Goal: Task Accomplishment & Management: Complete application form

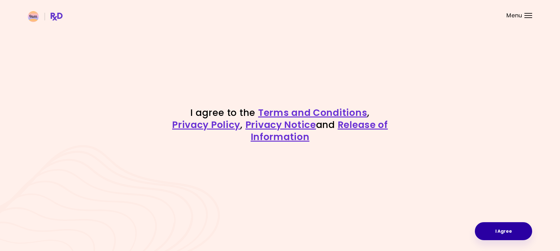
click at [505, 237] on button "I Agree" at bounding box center [503, 231] width 57 height 18
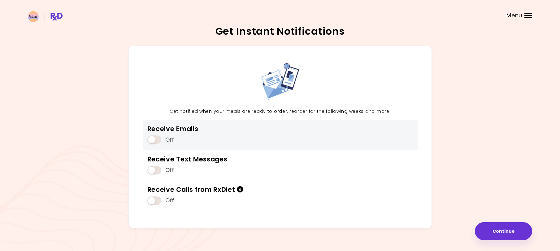
click at [159, 139] on span at bounding box center [154, 139] width 14 height 8
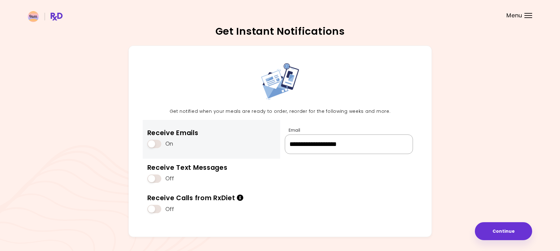
drag, startPoint x: 374, startPoint y: 144, endPoint x: 248, endPoint y: 147, distance: 125.8
click at [285, 147] on input "**********" at bounding box center [349, 144] width 128 height 20
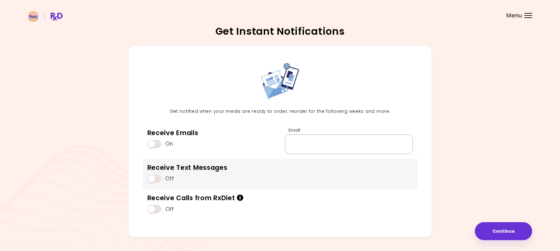
type input "*"
type input "**********"
click at [159, 181] on span at bounding box center [154, 178] width 14 height 8
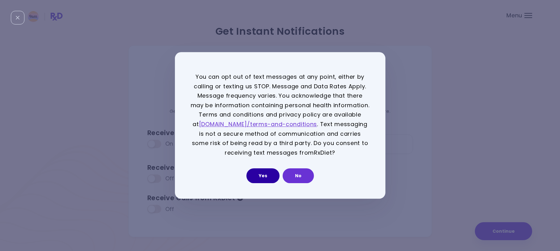
click at [266, 174] on button "Yes" at bounding box center [263, 176] width 33 height 15
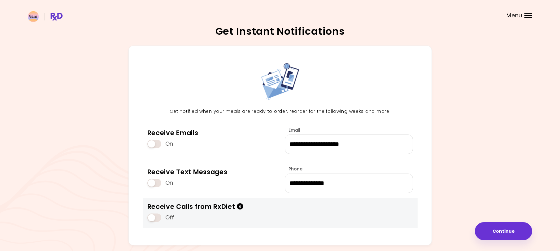
click at [162, 217] on div "Off" at bounding box center [195, 218] width 96 height 12
click at [158, 218] on span at bounding box center [154, 217] width 14 height 8
click at [241, 209] on icon "Info" at bounding box center [240, 206] width 7 height 7
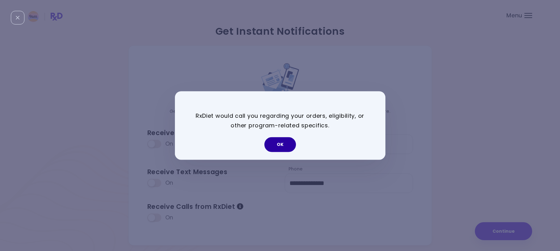
click at [276, 145] on button "OK" at bounding box center [281, 144] width 32 height 15
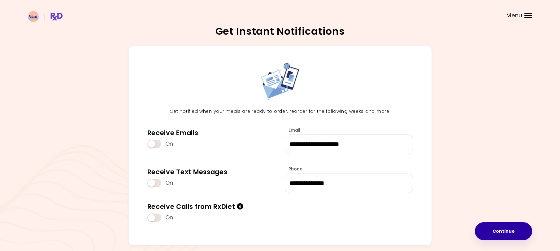
click at [511, 232] on button "Continue" at bounding box center [503, 231] width 57 height 18
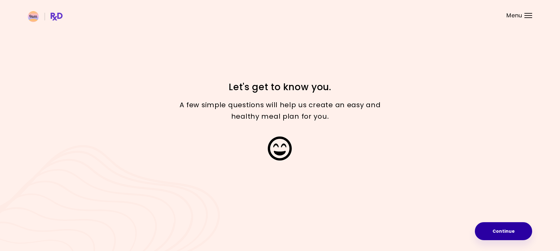
click at [498, 231] on button "Continue" at bounding box center [503, 231] width 57 height 18
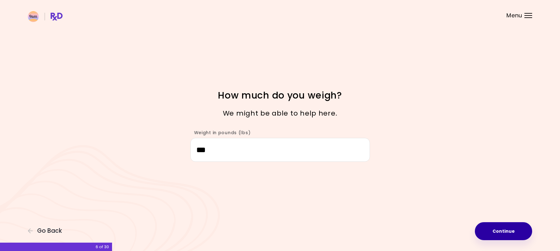
click at [491, 225] on button "Continue" at bounding box center [503, 231] width 57 height 18
select select "****"
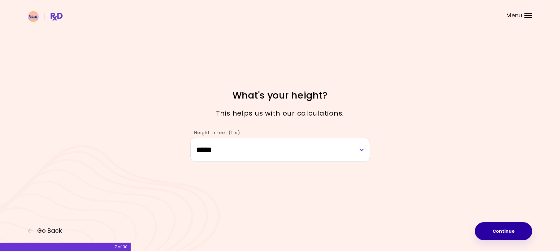
click at [491, 225] on button "Continue" at bounding box center [503, 231] width 57 height 18
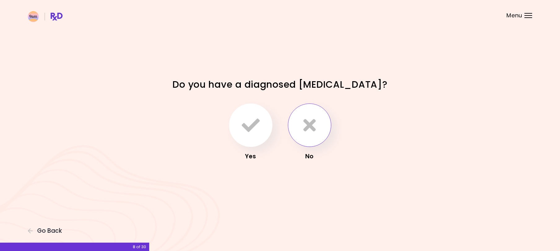
click at [305, 134] on icon "button" at bounding box center [310, 125] width 12 height 18
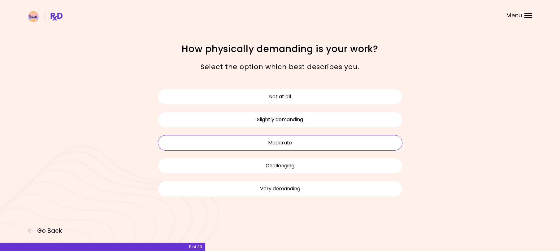
click at [332, 138] on button "Moderate" at bounding box center [280, 142] width 245 height 15
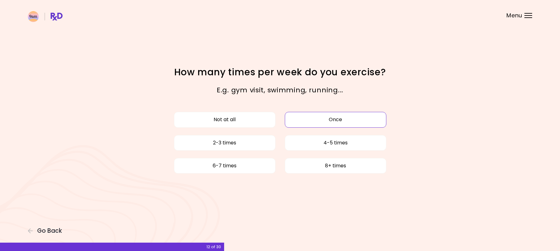
click at [314, 117] on button "Once" at bounding box center [336, 119] width 102 height 15
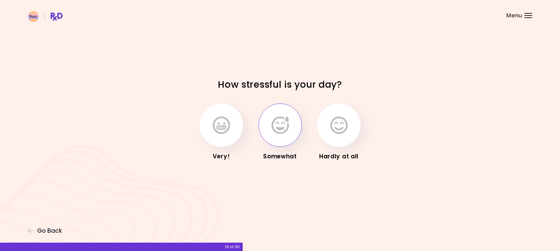
click at [282, 130] on icon "button" at bounding box center [280, 125] width 17 height 18
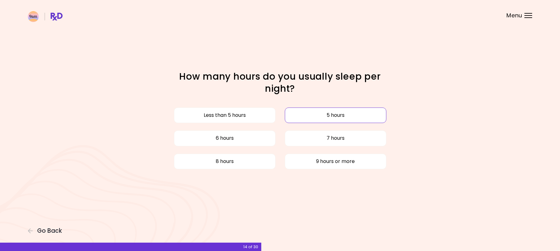
click at [324, 116] on button "5 hours" at bounding box center [336, 115] width 102 height 15
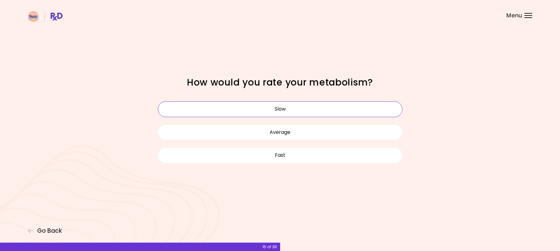
click at [307, 104] on button "Slow" at bounding box center [280, 108] width 245 height 15
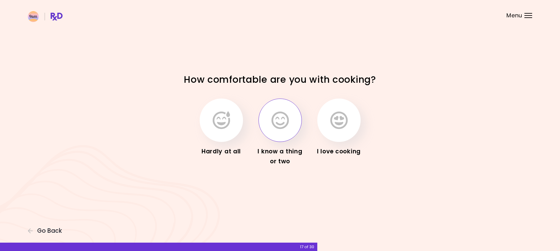
click at [276, 122] on icon "button" at bounding box center [280, 120] width 17 height 18
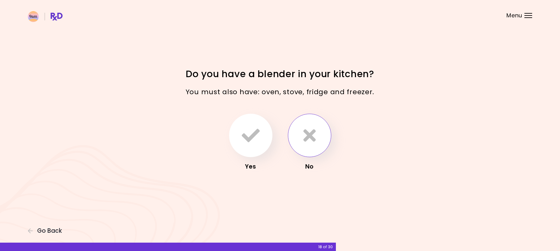
click at [306, 143] on icon "button" at bounding box center [310, 135] width 12 height 18
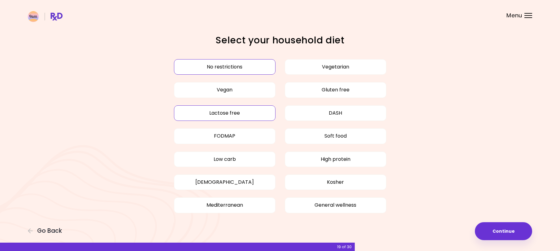
click at [245, 109] on button "Lactose free" at bounding box center [225, 112] width 102 height 15
click at [501, 235] on button "Continue" at bounding box center [503, 231] width 57 height 18
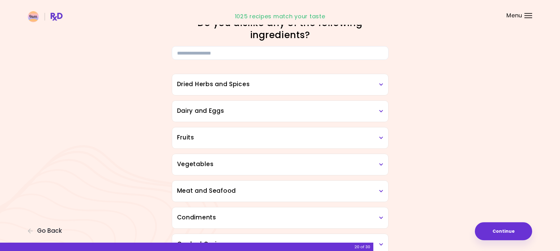
scroll to position [158, 0]
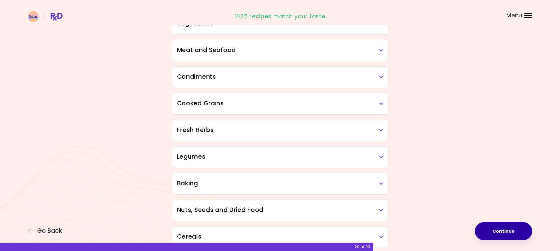
click at [497, 229] on button "Continue" at bounding box center [503, 231] width 57 height 18
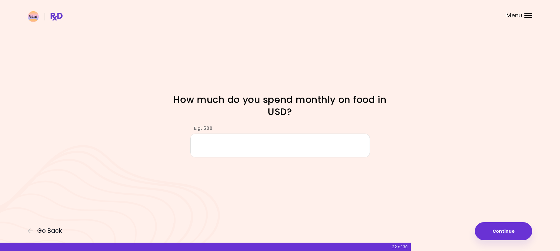
click at [252, 147] on input "E.g. 500" at bounding box center [281, 146] width 180 height 24
click at [274, 156] on input "E.g. 500" at bounding box center [281, 146] width 180 height 24
type input "***"
click at [514, 231] on button "Continue" at bounding box center [503, 231] width 57 height 18
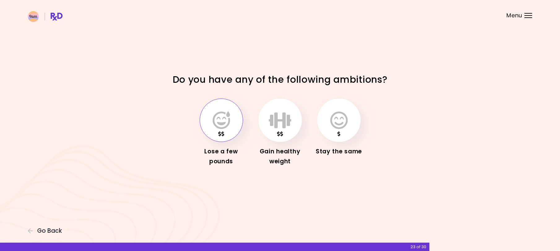
click at [219, 126] on icon "button" at bounding box center [221, 120] width 17 height 18
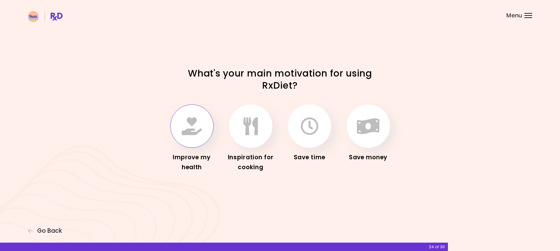
click at [199, 134] on icon "button" at bounding box center [192, 126] width 20 height 18
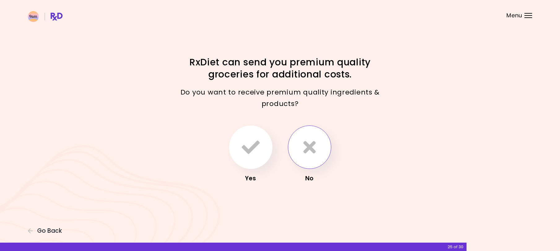
click at [316, 150] on button "button" at bounding box center [309, 146] width 43 height 43
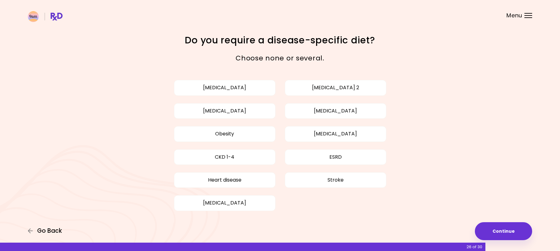
click at [50, 232] on span "Go Back" at bounding box center [49, 230] width 25 height 7
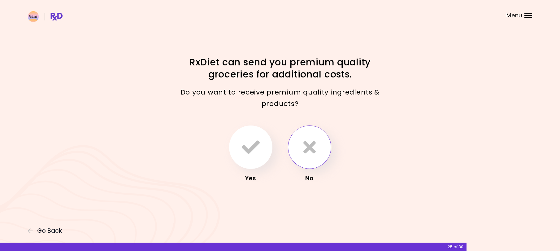
click at [319, 141] on button "button" at bounding box center [309, 146] width 43 height 43
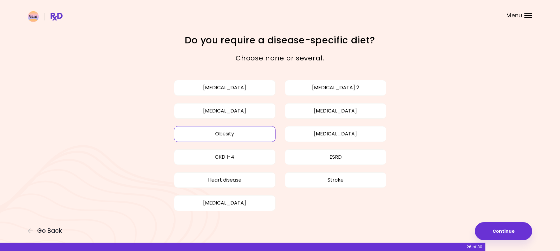
click at [226, 140] on button "Obesity" at bounding box center [225, 133] width 102 height 15
click at [512, 231] on button "Continue" at bounding box center [503, 231] width 57 height 18
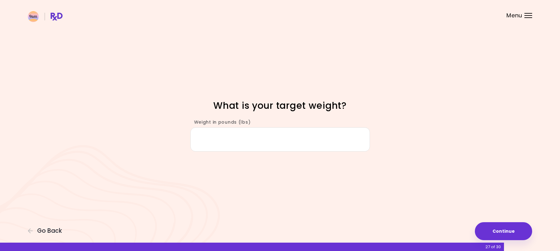
click at [282, 143] on input "Weight in pounds (lbs)" at bounding box center [281, 139] width 180 height 24
type input "***"
click at [498, 231] on button "Continue" at bounding box center [503, 231] width 57 height 18
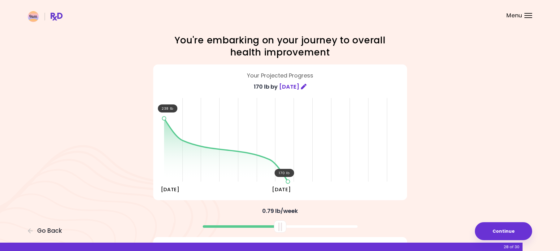
click at [307, 83] on span at bounding box center [304, 87] width 6 height 10
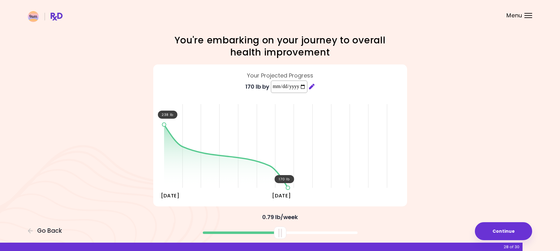
click at [301, 87] on input "**********" at bounding box center [289, 87] width 37 height 12
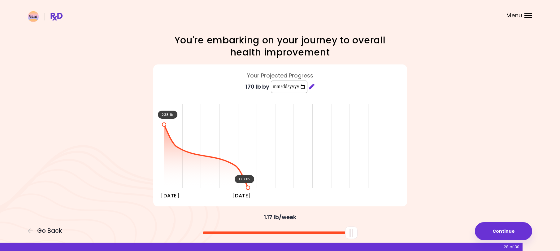
click at [275, 87] on input "**********" at bounding box center [289, 87] width 37 height 12
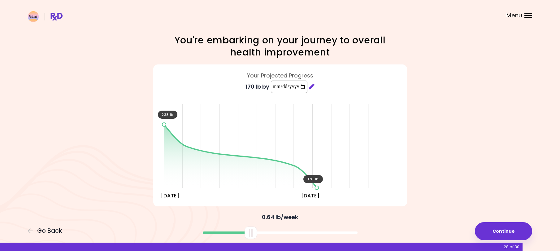
click at [301, 84] on input "**********" at bounding box center [289, 87] width 37 height 12
click at [299, 87] on input "**********" at bounding box center [289, 87] width 37 height 12
type input "**********"
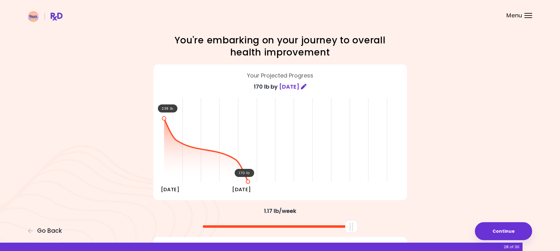
click at [313, 84] on div "170 lb by 11/19/2026" at bounding box center [280, 87] width 245 height 10
click at [307, 89] on icon at bounding box center [304, 87] width 6 height 6
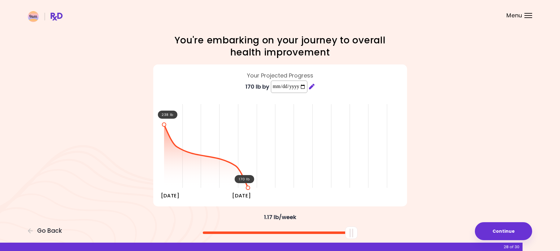
click at [275, 87] on input "**********" at bounding box center [289, 87] width 37 height 12
click at [275, 89] on input "**********" at bounding box center [289, 87] width 37 height 12
click at [274, 88] on input "**********" at bounding box center [289, 87] width 37 height 12
type input "**********"
click at [305, 86] on input "**********" at bounding box center [289, 87] width 37 height 12
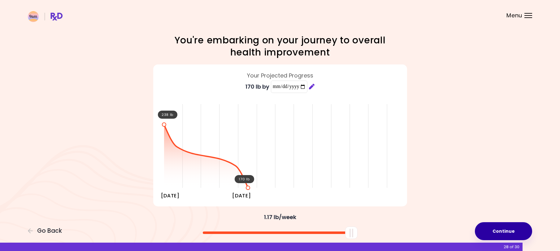
click at [508, 230] on button "Continue" at bounding box center [503, 231] width 57 height 18
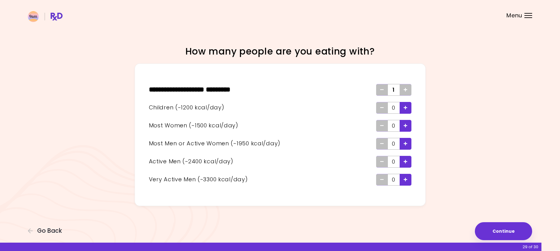
click at [407, 108] on icon "Add - Child" at bounding box center [406, 108] width 4 height 4
click at [490, 227] on button "Continue" at bounding box center [503, 231] width 57 height 18
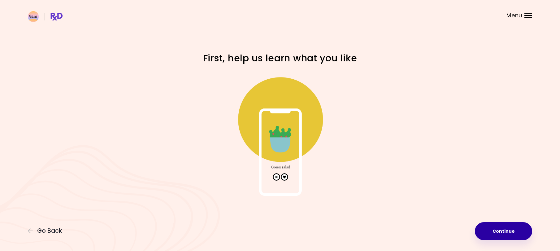
click at [495, 231] on button "Continue" at bounding box center [503, 231] width 57 height 18
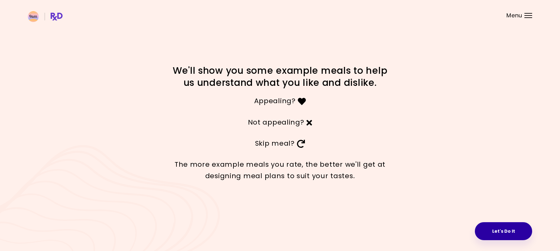
click at [495, 227] on button "Let's Do It" at bounding box center [503, 231] width 57 height 18
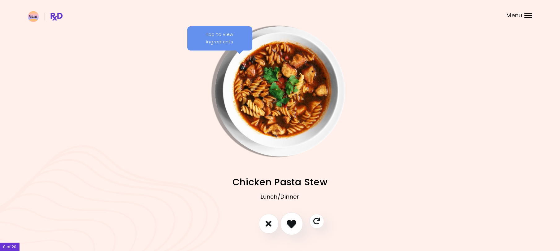
click at [294, 226] on icon "I like this recipe" at bounding box center [292, 224] width 10 height 10
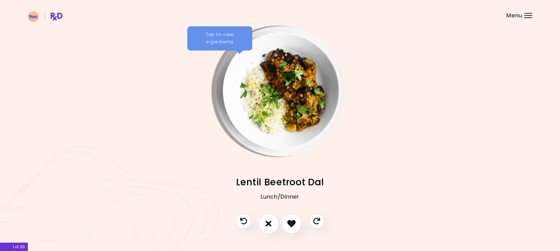
click at [224, 39] on div "Tap to view ingredients" at bounding box center [219, 38] width 65 height 24
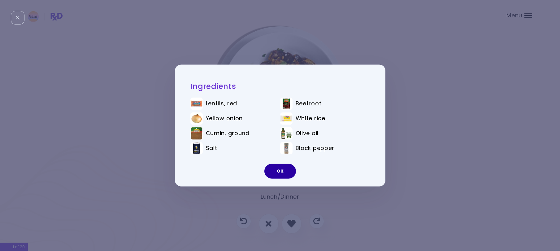
click at [284, 173] on button "OK" at bounding box center [281, 171] width 32 height 15
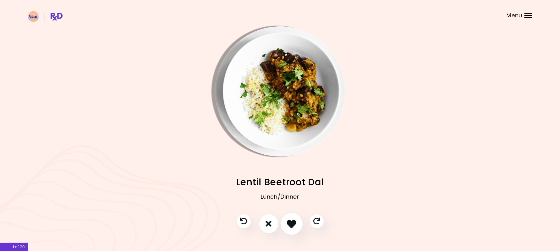
click at [295, 224] on icon "I like this recipe" at bounding box center [292, 224] width 10 height 10
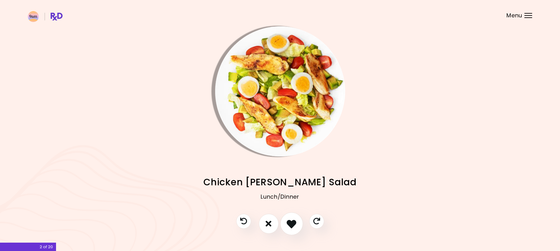
click at [295, 225] on icon "I like this recipe" at bounding box center [292, 224] width 10 height 10
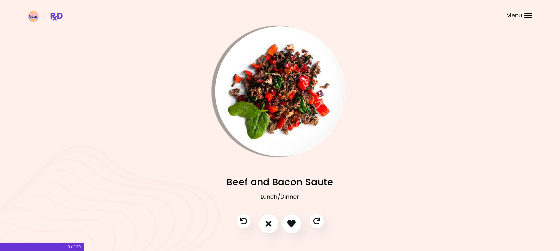
click at [284, 86] on img "Info - Beef and Bacon Saute" at bounding box center [280, 91] width 130 height 130
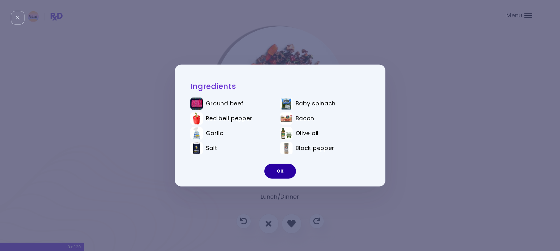
click at [281, 169] on button "OK" at bounding box center [281, 171] width 32 height 15
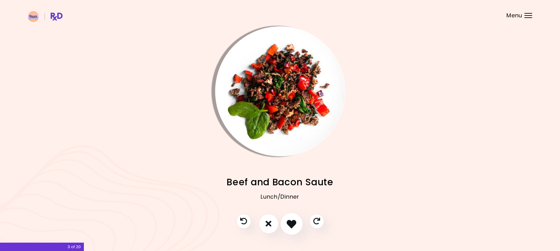
click at [293, 220] on icon "I like this recipe" at bounding box center [292, 224] width 10 height 10
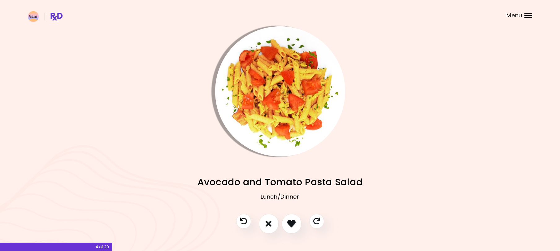
click at [281, 80] on img "Info - Avocado and Tomato Pasta Salad" at bounding box center [280, 91] width 130 height 130
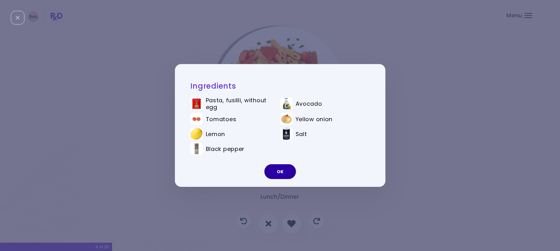
click at [277, 171] on button "OK" at bounding box center [281, 171] width 32 height 15
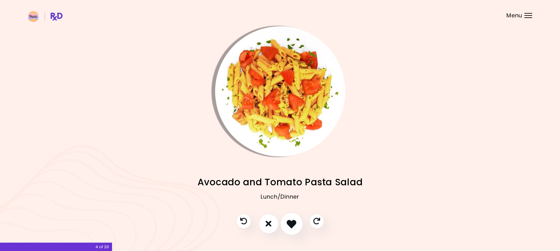
click at [291, 227] on icon "I like this recipe" at bounding box center [292, 224] width 10 height 10
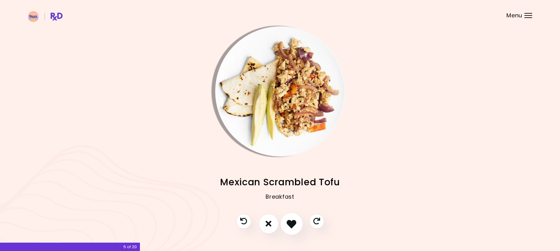
click at [293, 223] on icon "I like this recipe" at bounding box center [292, 224] width 10 height 10
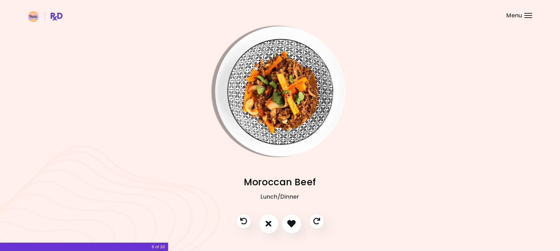
click at [278, 104] on img "Info - Moroccan Beef" at bounding box center [280, 91] width 130 height 130
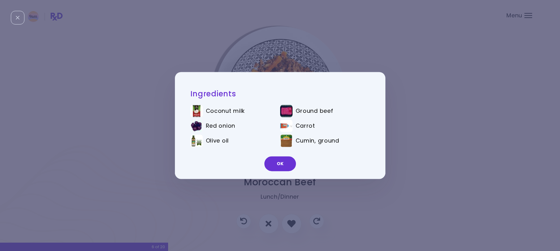
click at [431, 47] on div "Ingredients Coconut milk Ground beef Red onion Carrot Olive oil Cumin, ground OK" at bounding box center [280, 125] width 560 height 251
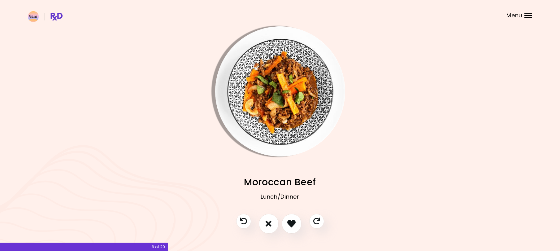
click at [291, 84] on img "Info - Moroccan Beef" at bounding box center [280, 91] width 130 height 130
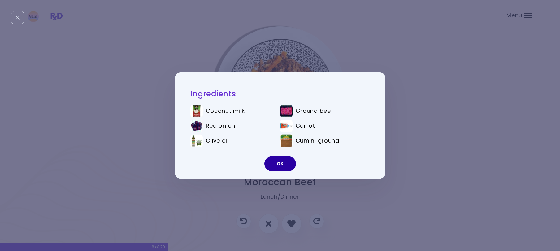
click at [281, 167] on button "OK" at bounding box center [281, 163] width 32 height 15
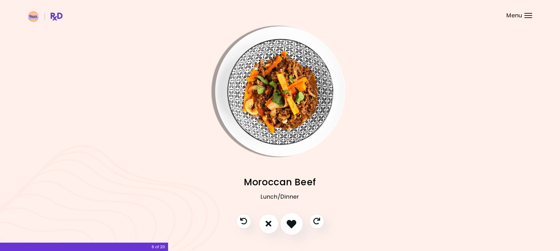
click at [292, 227] on icon "I like this recipe" at bounding box center [292, 224] width 10 height 10
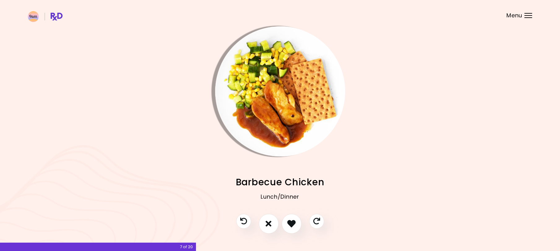
click at [303, 112] on img "Info - Barbecue Chicken" at bounding box center [280, 91] width 130 height 130
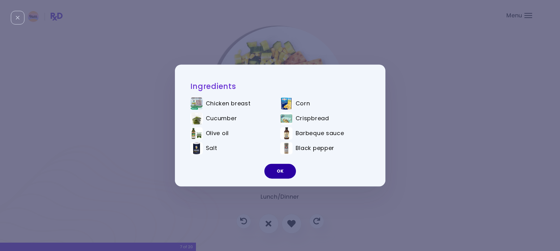
click at [271, 170] on button "OK" at bounding box center [281, 171] width 32 height 15
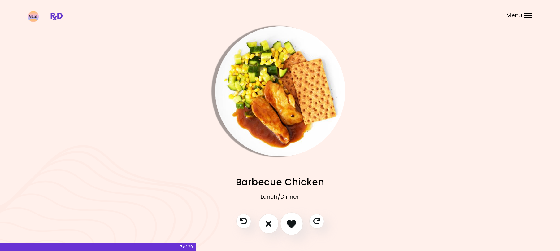
click at [287, 221] on button "I like this recipe" at bounding box center [291, 223] width 23 height 23
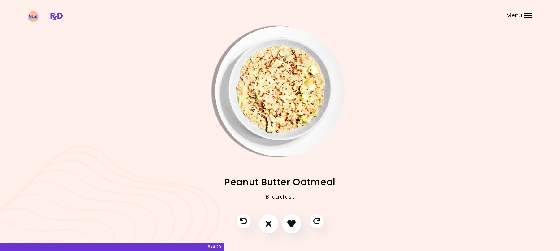
click at [280, 75] on img "Info - Peanut Butter Oatmeal" at bounding box center [280, 91] width 130 height 130
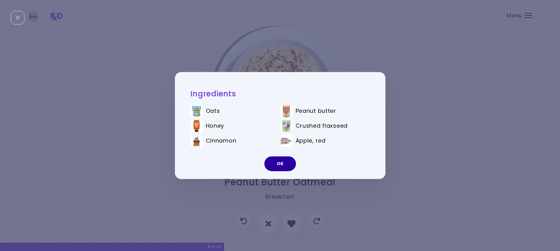
click at [287, 171] on button "OK" at bounding box center [281, 163] width 32 height 15
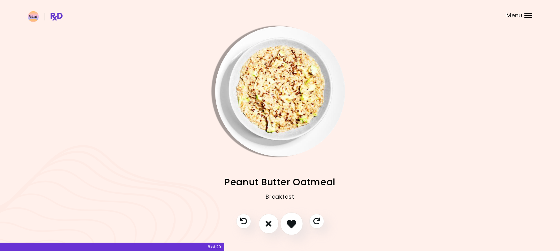
click at [296, 225] on icon "I like this recipe" at bounding box center [292, 224] width 10 height 10
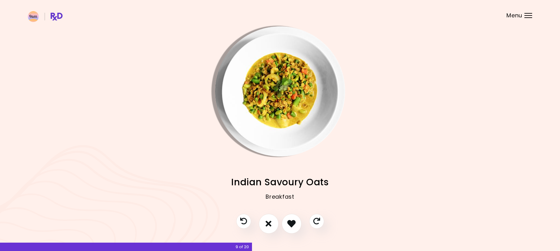
click at [295, 112] on img "Info - Indian Savoury Oats" at bounding box center [280, 91] width 130 height 130
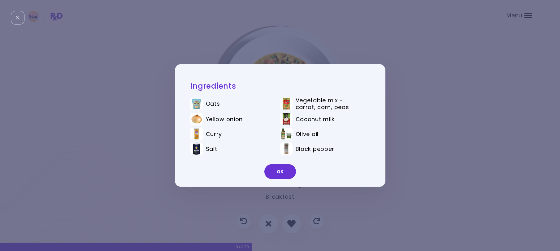
click at [487, 141] on div "Ingredients Oats Vegetable mix - carrot, corn, peas Yellow onion Coconut milk C…" at bounding box center [280, 125] width 560 height 251
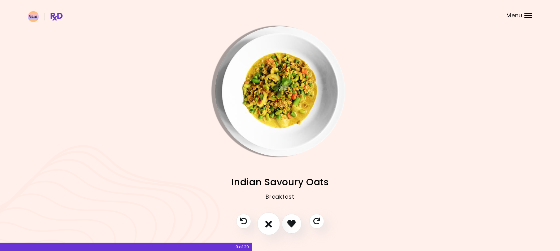
click at [266, 226] on icon "I don't like this recipe" at bounding box center [269, 224] width 7 height 10
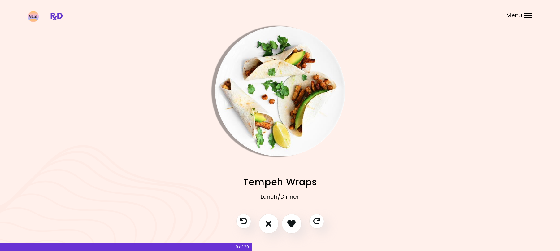
click at [289, 104] on img "Info - Tempeh Wraps" at bounding box center [280, 91] width 130 height 130
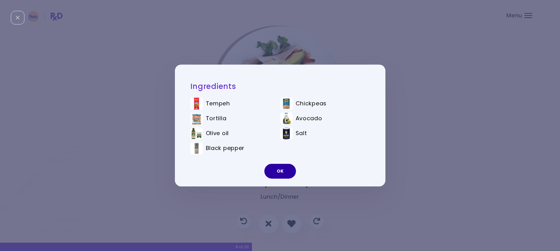
click at [279, 169] on button "OK" at bounding box center [281, 171] width 32 height 15
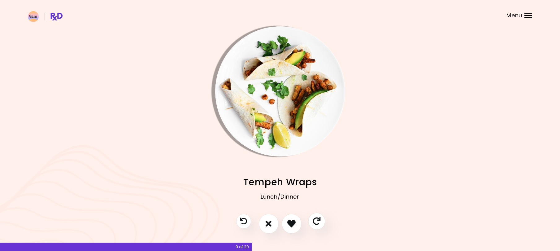
drag, startPoint x: 294, startPoint y: 227, endPoint x: 311, endPoint y: 218, distance: 19.4
click at [294, 227] on icon "I like this recipe" at bounding box center [292, 223] width 8 height 8
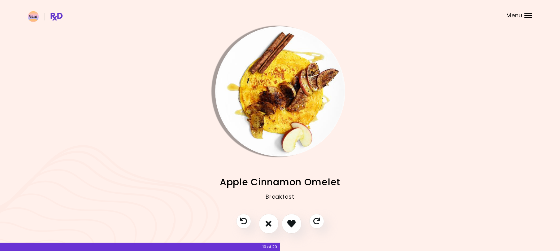
click at [278, 119] on img "Info - Apple Cinnamon Omelet" at bounding box center [280, 91] width 130 height 130
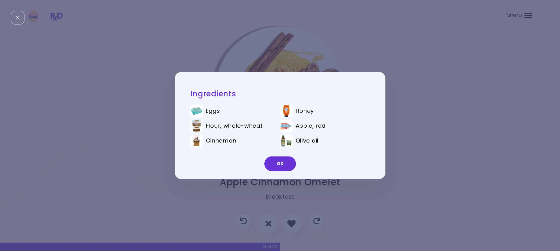
click at [439, 132] on div "Ingredients Eggs Honey Flour, whole-wheat Apple, red Cinnamon Olive oil OK" at bounding box center [280, 125] width 560 height 251
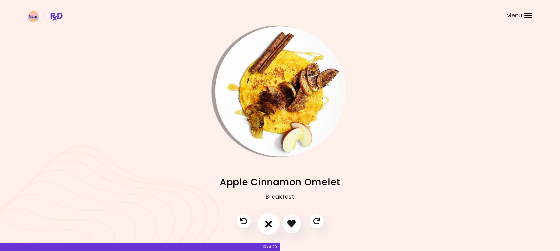
click at [271, 225] on icon "I don't like this recipe" at bounding box center [269, 224] width 7 height 10
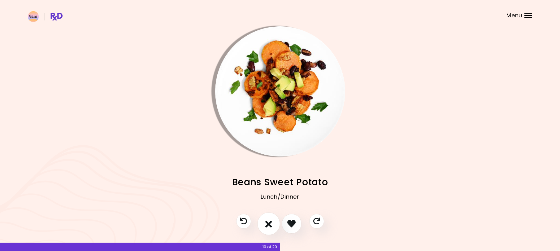
click at [265, 228] on button "I don't like this recipe" at bounding box center [268, 223] width 23 height 23
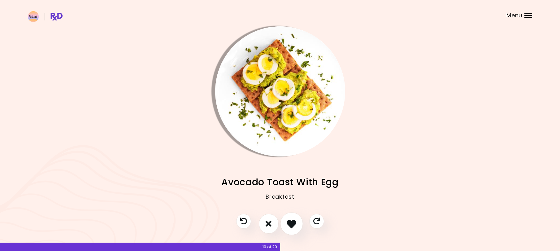
click at [299, 220] on button "I like this recipe" at bounding box center [291, 223] width 23 height 23
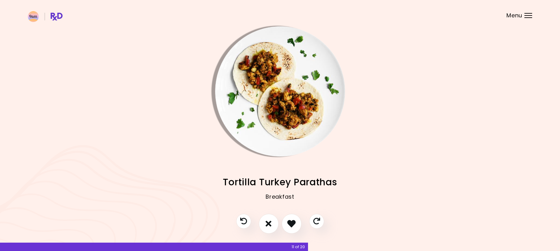
click at [289, 116] on img "Info - Tortilla Turkey Parathas" at bounding box center [280, 91] width 130 height 130
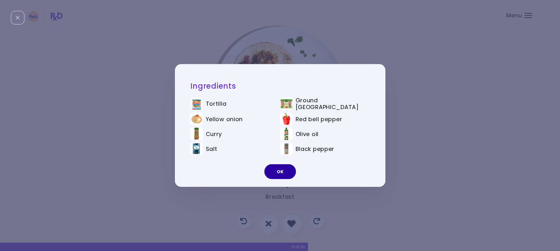
click at [277, 169] on button "OK" at bounding box center [281, 171] width 32 height 15
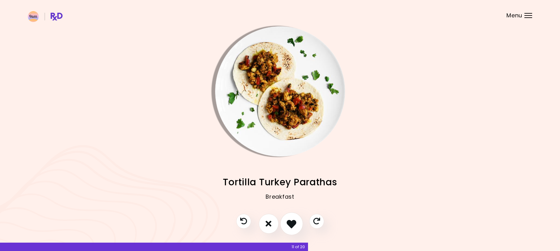
click at [287, 221] on icon "I like this recipe" at bounding box center [292, 224] width 10 height 10
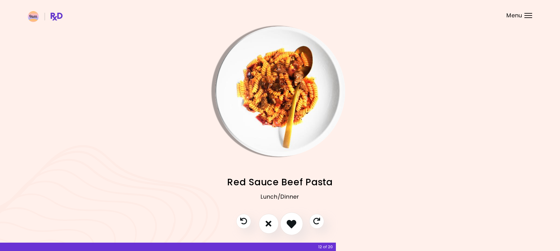
click at [292, 225] on icon "I like this recipe" at bounding box center [292, 224] width 10 height 10
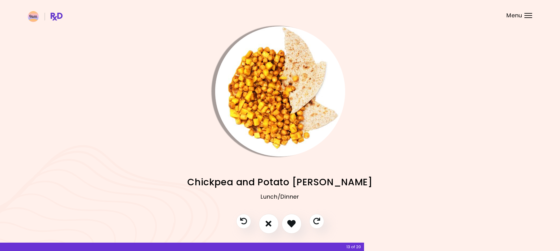
click at [273, 136] on img "Info - Chickpea and Potato Curry" at bounding box center [280, 91] width 130 height 130
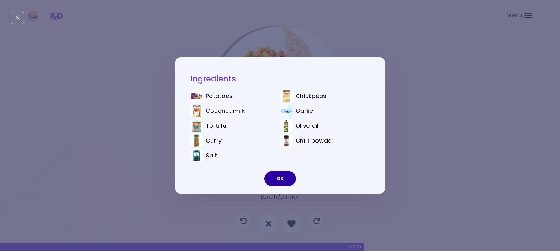
click at [274, 180] on button "OK" at bounding box center [281, 178] width 32 height 15
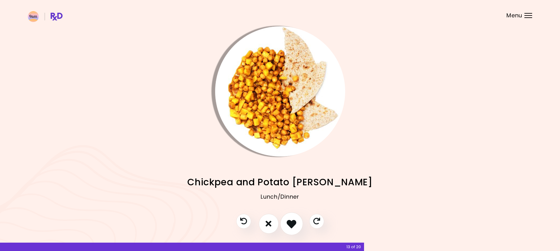
click at [293, 227] on icon "I like this recipe" at bounding box center [292, 224] width 10 height 10
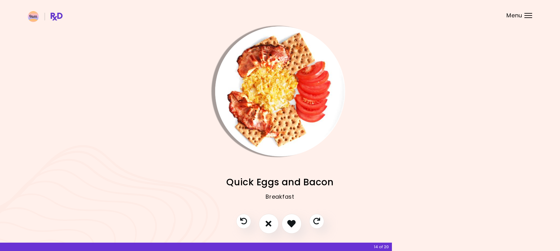
click at [269, 117] on img "Info - Quick Eggs and Bacon" at bounding box center [280, 91] width 130 height 130
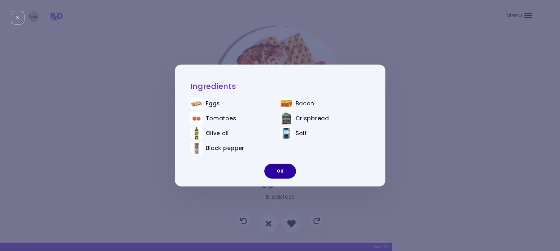
click at [281, 172] on button "OK" at bounding box center [281, 171] width 32 height 15
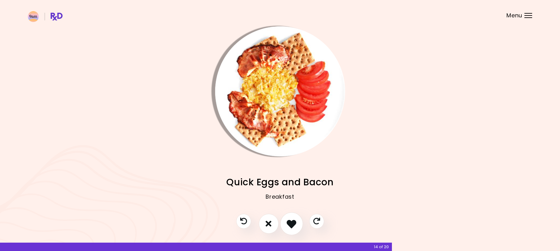
click at [290, 227] on icon "I like this recipe" at bounding box center [292, 224] width 10 height 10
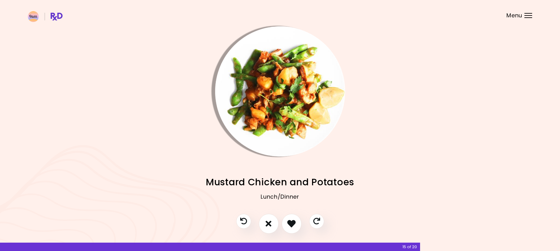
click at [274, 117] on img "Info - Mustard Chicken and Potatoes" at bounding box center [280, 91] width 130 height 130
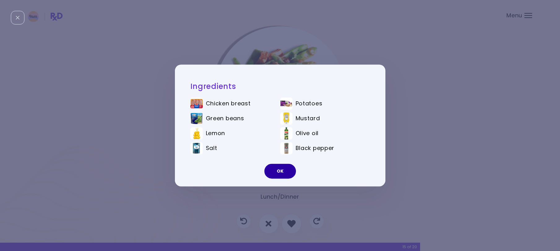
click at [282, 169] on button "OK" at bounding box center [281, 171] width 32 height 15
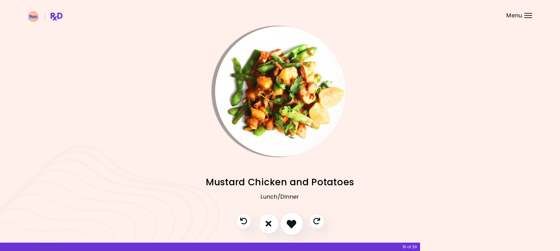
click at [285, 225] on button "I like this recipe" at bounding box center [291, 223] width 23 height 23
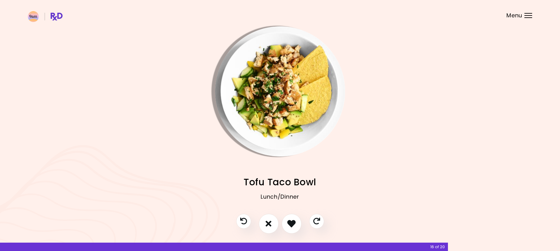
click at [299, 123] on img "Info - Tofu Taco Bowl" at bounding box center [280, 91] width 130 height 130
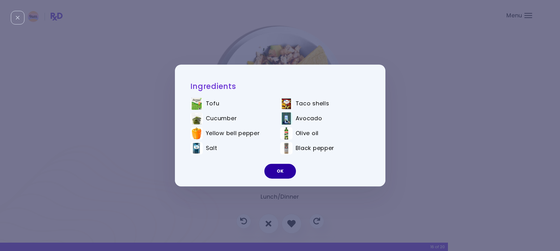
click at [275, 174] on button "OK" at bounding box center [281, 171] width 32 height 15
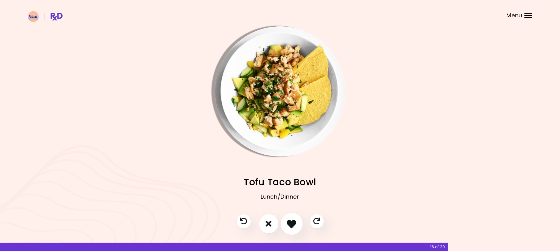
click at [295, 225] on icon "I like this recipe" at bounding box center [292, 224] width 10 height 10
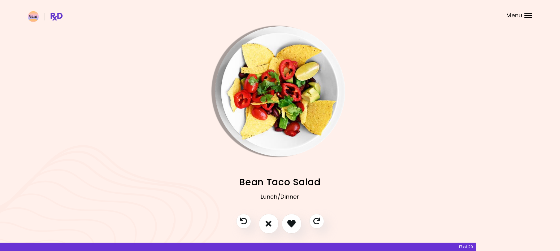
click at [276, 106] on img "Info - Bean Taco Salad" at bounding box center [280, 91] width 130 height 130
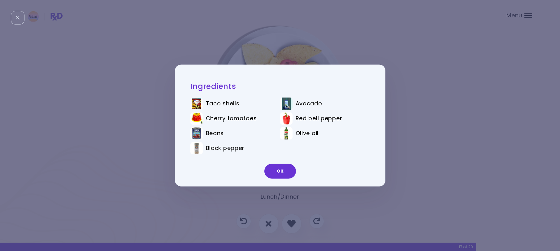
click at [395, 36] on div "Ingredients Taco shells Avocado Cherry tomatoes Red bell pepper Beans Olive oil…" at bounding box center [280, 125] width 560 height 251
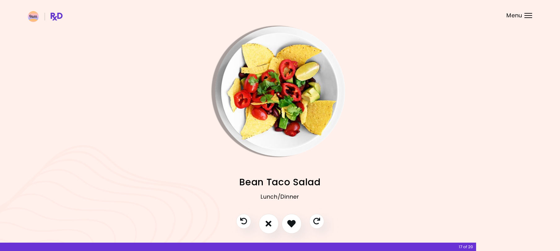
click at [277, 108] on img "Info - Bean Taco Salad" at bounding box center [280, 91] width 130 height 130
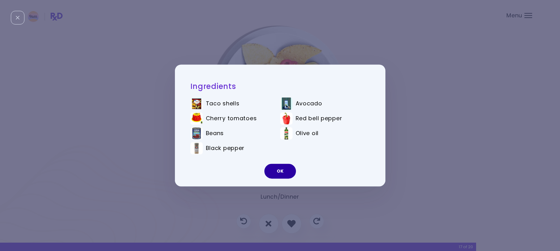
click at [279, 177] on button "OK" at bounding box center [281, 171] width 32 height 15
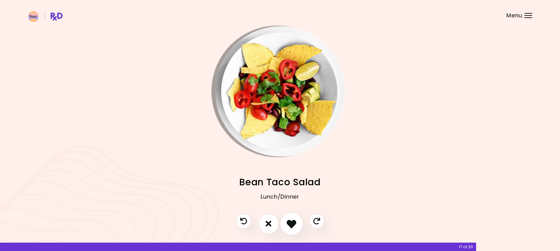
click at [292, 226] on icon "I like this recipe" at bounding box center [292, 224] width 10 height 10
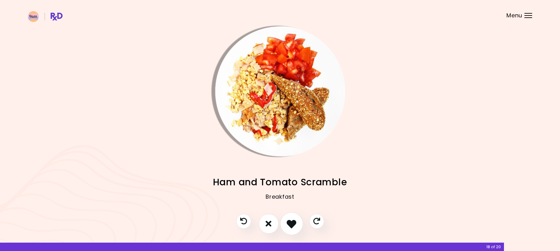
click at [292, 226] on icon "I like this recipe" at bounding box center [292, 224] width 10 height 10
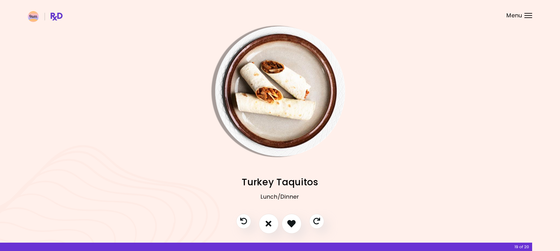
click at [279, 91] on img "Info - Turkey Taquitos" at bounding box center [280, 91] width 130 height 130
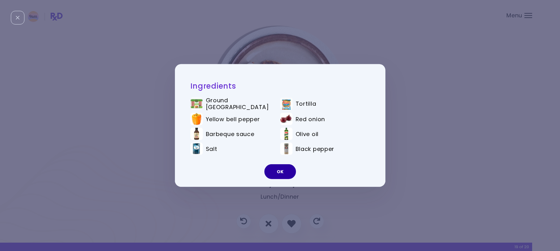
click at [276, 173] on button "OK" at bounding box center [281, 171] width 32 height 15
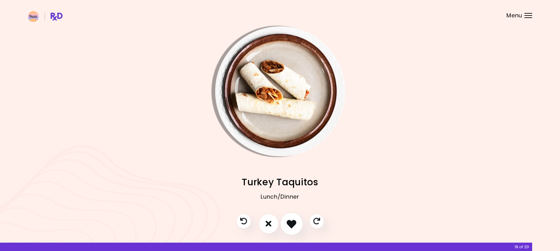
click at [293, 225] on icon "I like this recipe" at bounding box center [292, 224] width 10 height 10
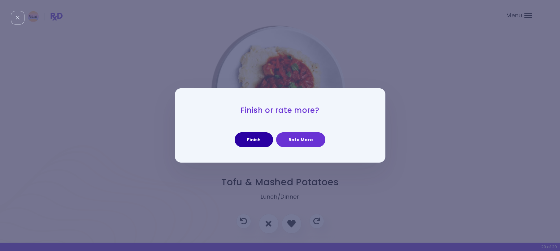
click at [261, 140] on button "Finish" at bounding box center [254, 139] width 38 height 15
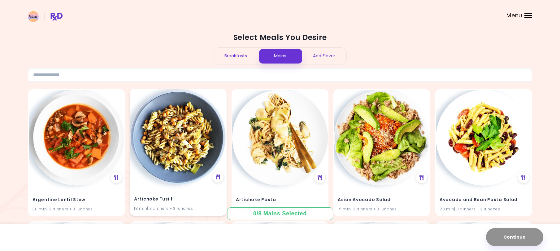
click at [186, 165] on img at bounding box center [178, 137] width 96 height 96
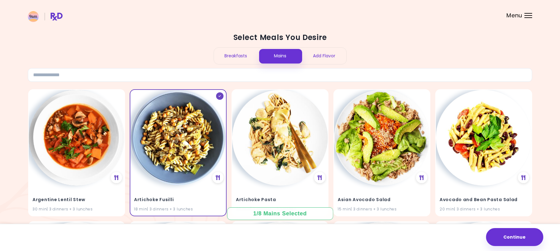
click at [369, 227] on div "Continue" at bounding box center [280, 237] width 560 height 27
click at [299, 189] on div "Artichoke Pasta 20 min | 3 dinners + 3 lunches" at bounding box center [280, 200] width 96 height 30
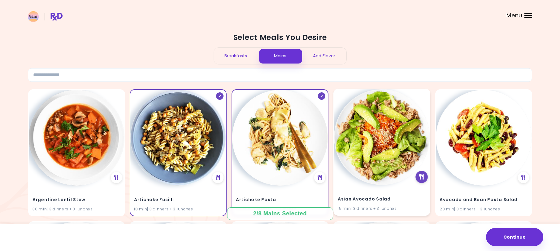
click at [419, 178] on div at bounding box center [422, 177] width 12 height 12
click at [386, 116] on img at bounding box center [382, 137] width 96 height 96
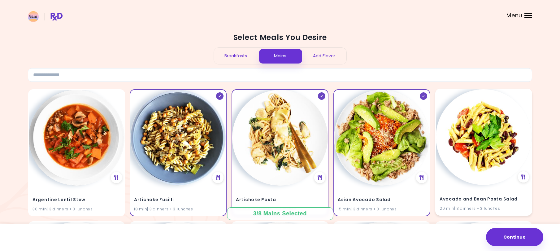
click at [488, 165] on img at bounding box center [484, 137] width 96 height 96
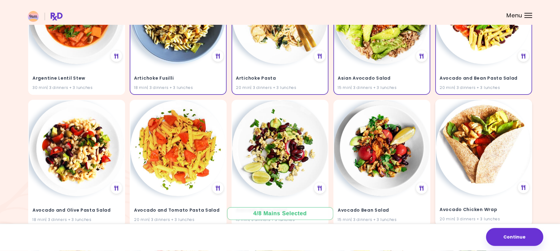
scroll to position [158, 0]
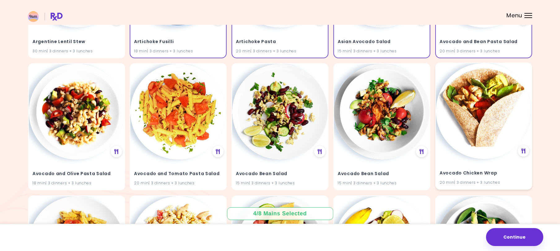
click at [476, 152] on img at bounding box center [484, 111] width 96 height 96
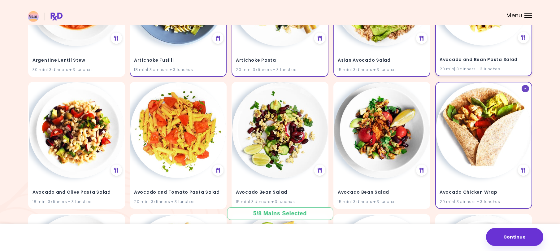
scroll to position [63, 0]
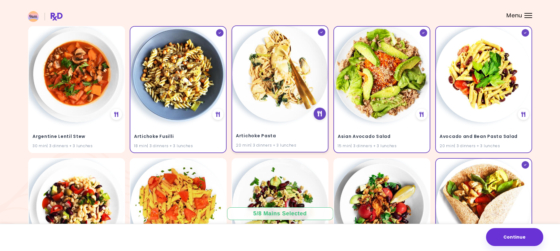
click at [317, 112] on div at bounding box center [320, 114] width 12 height 12
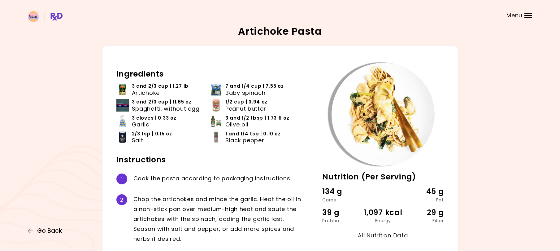
click at [46, 228] on span "Go Back" at bounding box center [49, 230] width 25 height 7
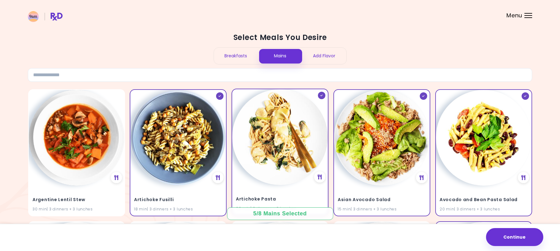
click at [323, 95] on icon at bounding box center [321, 96] width 3 height 2
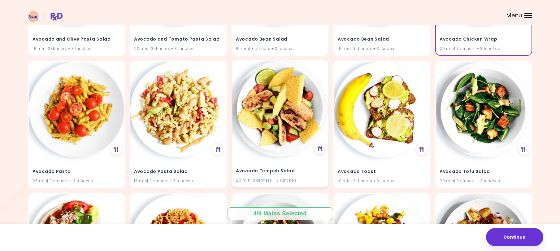
scroll to position [316, 0]
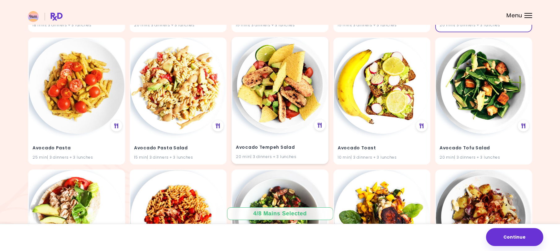
click at [304, 142] on div "Avocado Tempeh Salad 20 min | 3 dinners + 3 lunches" at bounding box center [280, 148] width 96 height 30
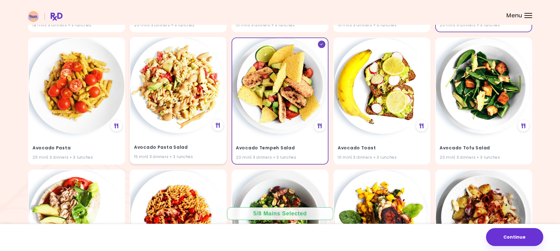
click at [191, 149] on h4 "Avocado Pasta Salad" at bounding box center [178, 148] width 88 height 10
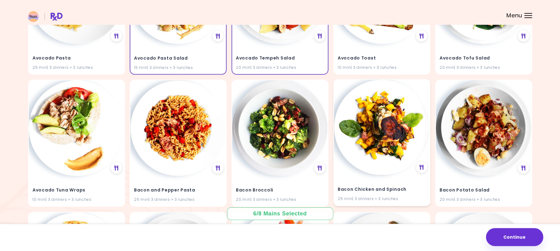
scroll to position [411, 0]
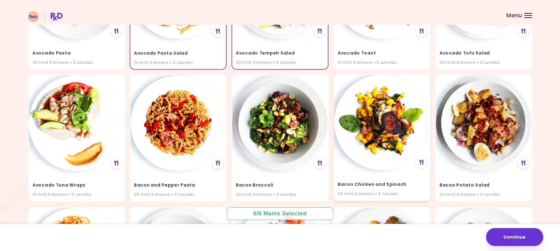
click at [391, 175] on div "Bacon Chicken and Spinach 25 min | 3 dinners + 3 lunches" at bounding box center [382, 185] width 96 height 30
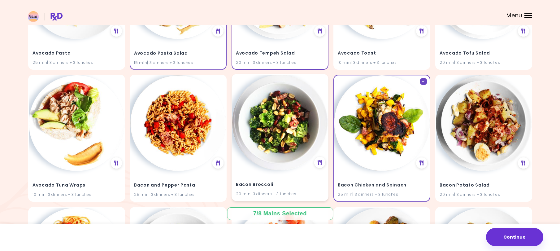
click at [295, 172] on div "Bacon Broccoli 20 min | 3 dinners + 3 lunches" at bounding box center [280, 185] width 96 height 30
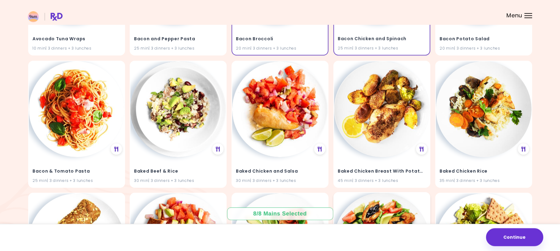
scroll to position [569, 0]
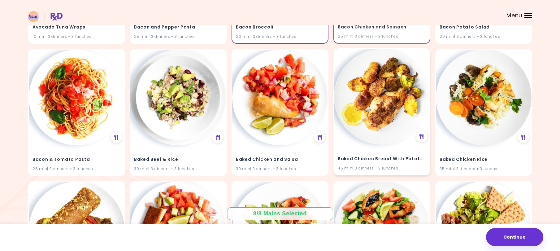
click at [373, 122] on img at bounding box center [382, 97] width 96 height 96
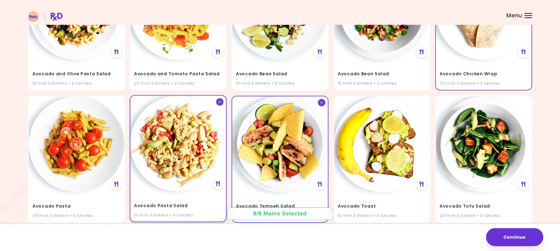
scroll to position [284, 0]
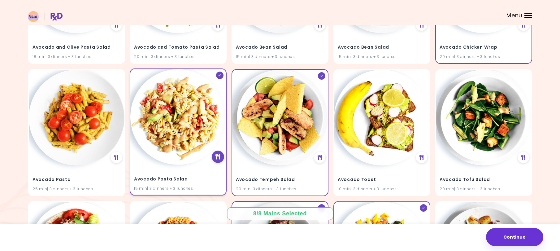
click at [215, 159] on div at bounding box center [218, 157] width 12 height 12
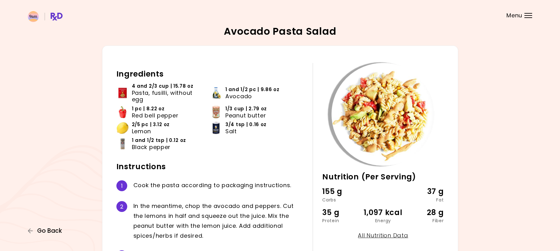
click at [43, 230] on span "Go Back" at bounding box center [49, 230] width 25 height 7
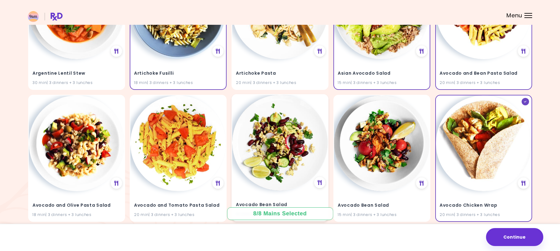
scroll to position [253, 0]
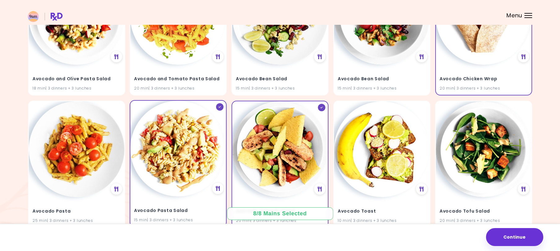
click at [218, 109] on div at bounding box center [219, 106] width 7 height 7
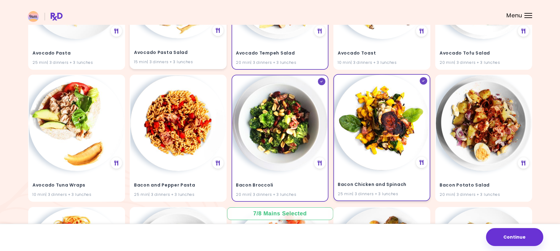
scroll to position [537, 0]
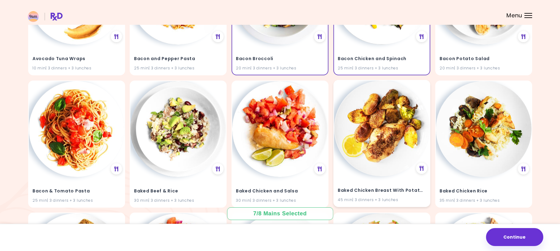
click at [386, 147] on img at bounding box center [382, 129] width 96 height 96
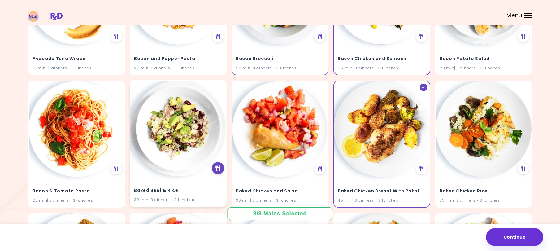
click at [214, 168] on div at bounding box center [218, 168] width 12 height 12
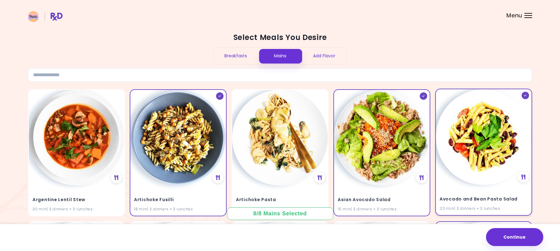
click at [518, 177] on div "Avocado and Bean Pasta Salad 20 min | 3 dinners + 3 lunches" at bounding box center [484, 152] width 97 height 127
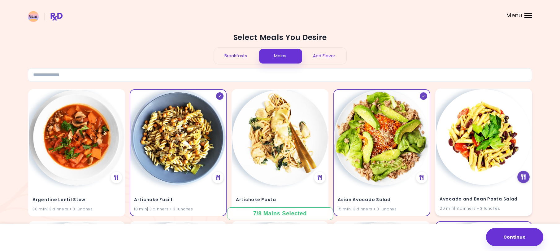
click at [525, 179] on icon at bounding box center [523, 177] width 5 height 6
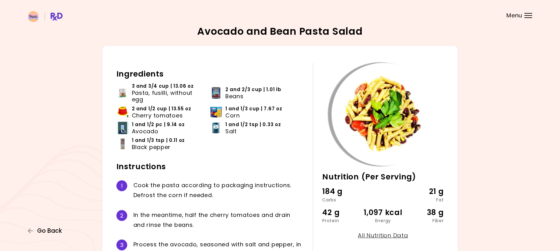
click at [35, 230] on button "Go Back" at bounding box center [46, 230] width 37 height 7
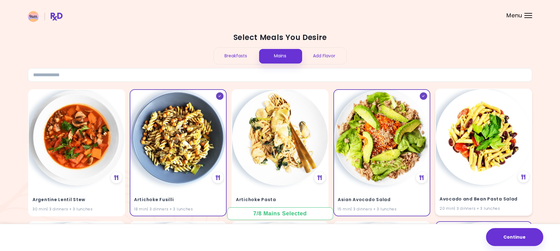
click at [506, 133] on img at bounding box center [484, 137] width 96 height 96
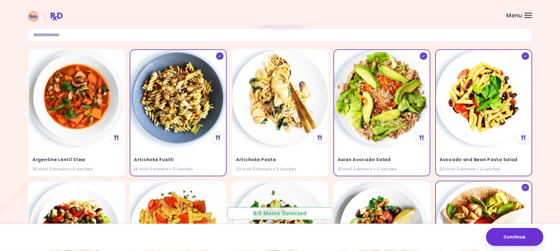
scroll to position [63, 0]
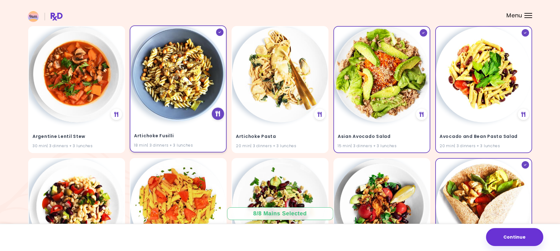
click at [218, 114] on icon at bounding box center [218, 114] width 5 height 6
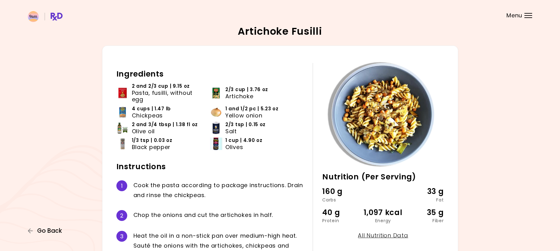
click at [49, 233] on span "Go Back" at bounding box center [49, 230] width 25 height 7
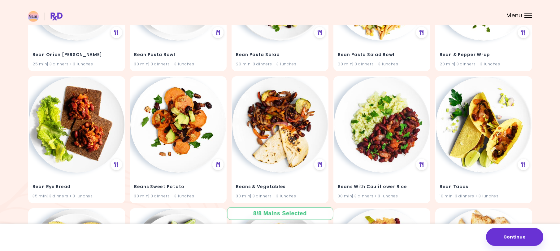
scroll to position [1105, 0]
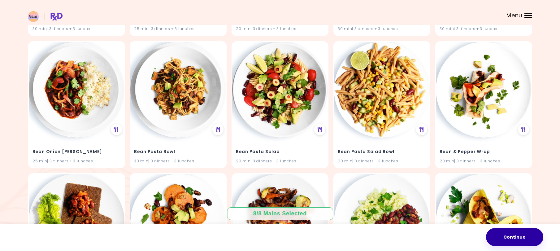
click at [530, 237] on button "Continue" at bounding box center [514, 237] width 57 height 18
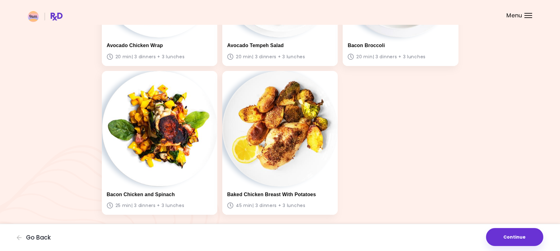
scroll to position [306, 0]
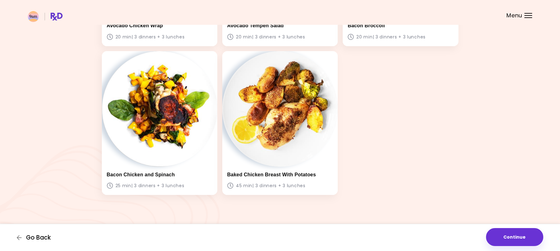
click at [35, 238] on span "Go Back" at bounding box center [38, 237] width 25 height 7
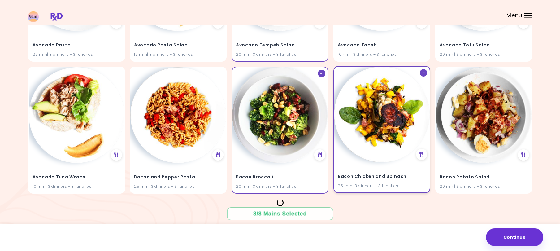
scroll to position [492, 0]
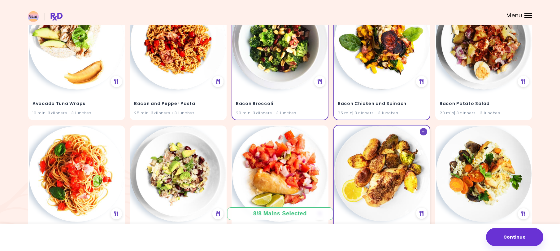
click at [423, 134] on div at bounding box center [423, 131] width 7 height 7
drag, startPoint x: 389, startPoint y: 137, endPoint x: 389, endPoint y: 150, distance: 13.6
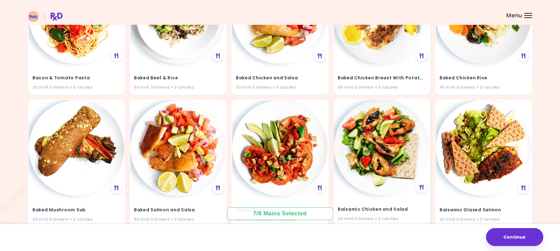
click at [342, 202] on div "Balsamic Chicken and Salad 25 min | 3 dinners + 3 lunches" at bounding box center [382, 210] width 96 height 30
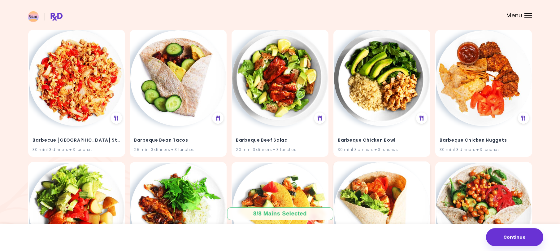
scroll to position [998, 0]
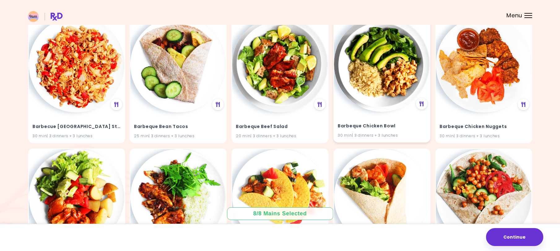
click at [386, 126] on h4 "Barbeque Chicken Bowl" at bounding box center [382, 126] width 88 height 10
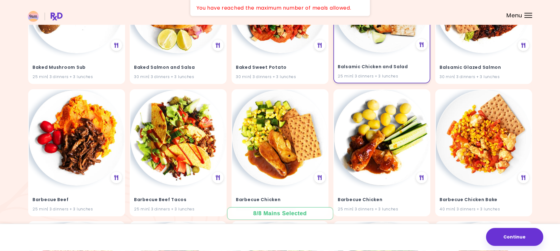
scroll to position [714, 0]
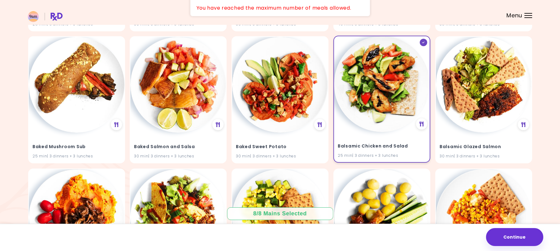
click at [425, 50] on div "Balsamic Chicken and Salad 25 min | 3 dinners + 3 lunches" at bounding box center [382, 99] width 97 height 127
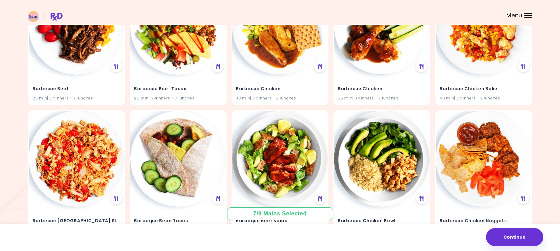
scroll to position [903, 0]
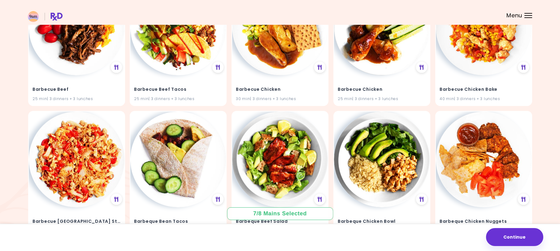
click at [401, 164] on img at bounding box center [382, 160] width 96 height 96
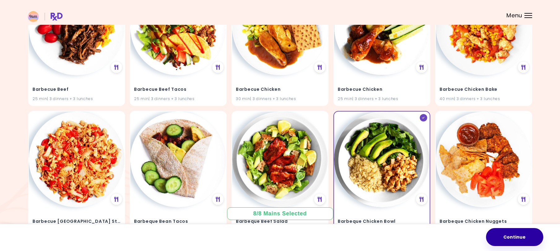
click at [508, 237] on button "Continue" at bounding box center [514, 237] width 57 height 18
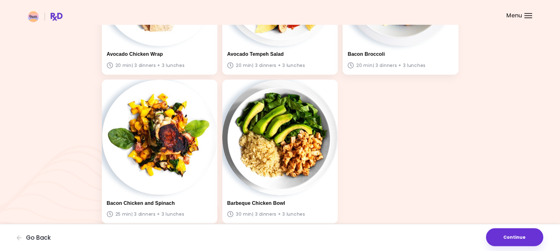
scroll to position [306, 0]
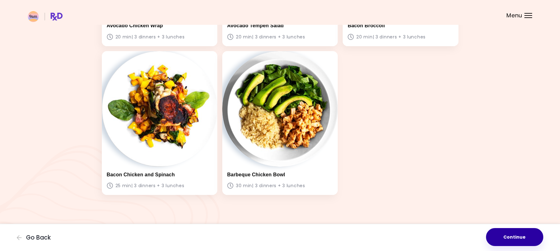
click at [513, 235] on button "Continue" at bounding box center [514, 237] width 57 height 18
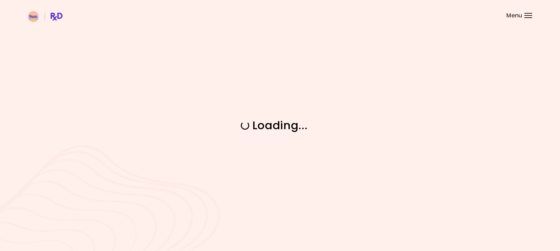
scroll to position [0, 0]
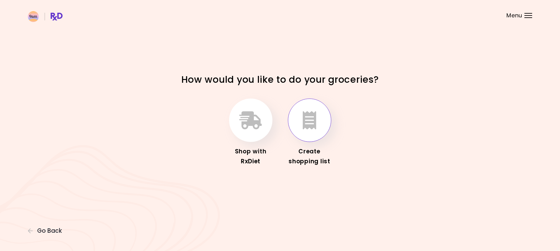
click at [317, 134] on button "button" at bounding box center [309, 120] width 43 height 43
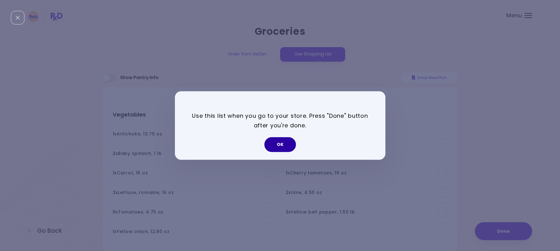
click at [289, 141] on button "OK" at bounding box center [281, 144] width 32 height 15
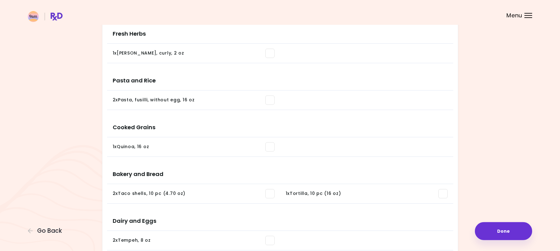
scroll to position [632, 0]
